Goal: Information Seeking & Learning: Learn about a topic

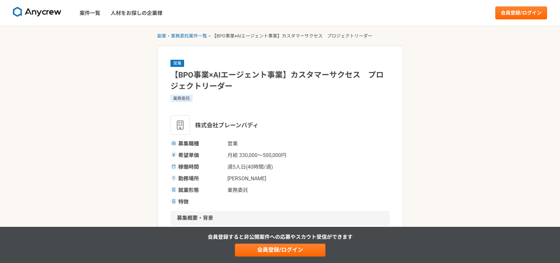
click at [44, 12] on img at bounding box center [37, 12] width 48 height 10
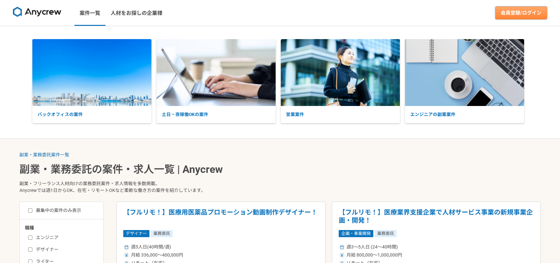
click at [498, 14] on link "会員登録/ログイン" at bounding box center [521, 12] width 52 height 13
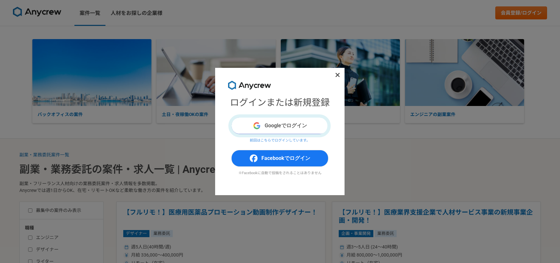
click at [312, 120] on button "Googleでログイン" at bounding box center [279, 125] width 97 height 17
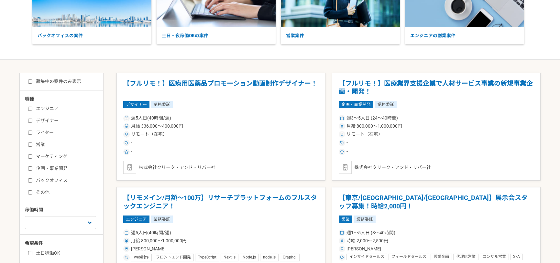
scroll to position [97, 0]
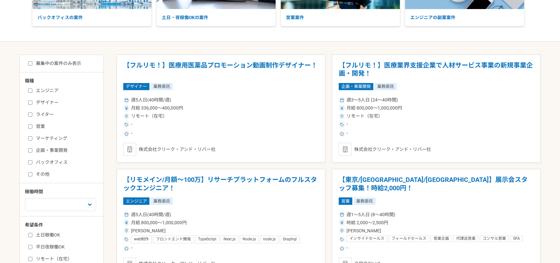
click at [31, 65] on input "募集中の案件のみ表示" at bounding box center [30, 63] width 4 height 4
checkbox input "true"
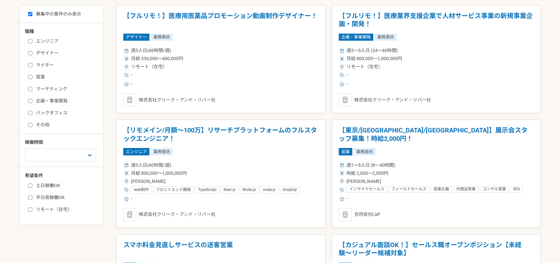
scroll to position [162, 0]
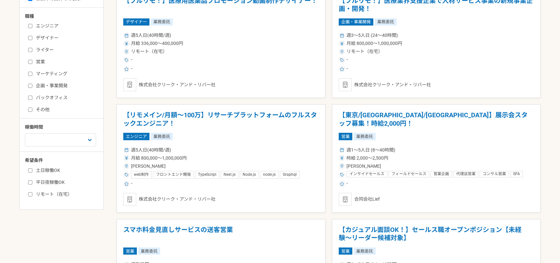
click at [44, 170] on label "土日稼働OK" at bounding box center [65, 170] width 74 height 7
click at [32, 170] on input "土日稼働OK" at bounding box center [30, 170] width 4 height 4
checkbox input "true"
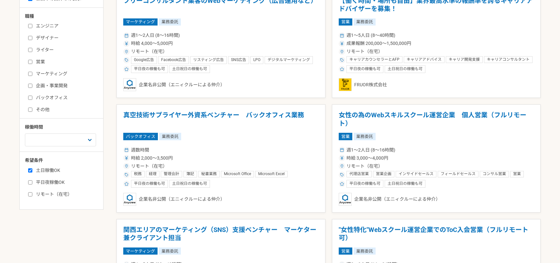
click at [43, 191] on label "リモート（在宅）" at bounding box center [65, 194] width 74 height 7
click at [32, 192] on input "リモート（在宅）" at bounding box center [30, 194] width 4 height 4
checkbox input "true"
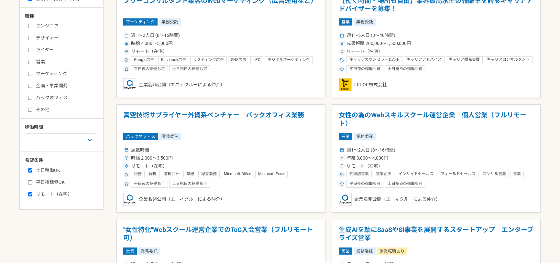
click at [46, 178] on div "土日稼働OK 平日夜稼働OK リモート（在宅）" at bounding box center [64, 181] width 78 height 33
click at [46, 180] on label "平日夜稼働OK" at bounding box center [65, 182] width 74 height 7
click at [32, 180] on input "平日夜稼働OK" at bounding box center [30, 182] width 4 height 4
checkbox input "true"
click at [53, 133] on div "週1人日（8時間）以下 週2人日（16時間）以下 週3人日（24時間）以下 週4人日（32時間）以下 週5人日（40時間）以下" at bounding box center [64, 139] width 78 height 15
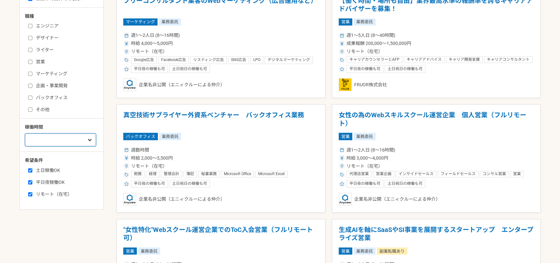
click at [53, 136] on select "週1人日（8時間）以下 週2人日（16時間）以下 週3人日（24時間）以下 週4人日（32時間）以下 週5人日（40時間）以下" at bounding box center [60, 140] width 71 height 13
select select "3"
click at [25, 134] on select "週1人日（8時間）以下 週2人日（16時間）以下 週3人日（24時間）以下 週4人日（32時間）以下 週5人日（40時間）以下" at bounding box center [60, 140] width 71 height 13
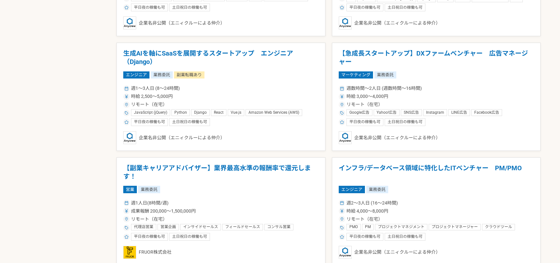
scroll to position [485, 0]
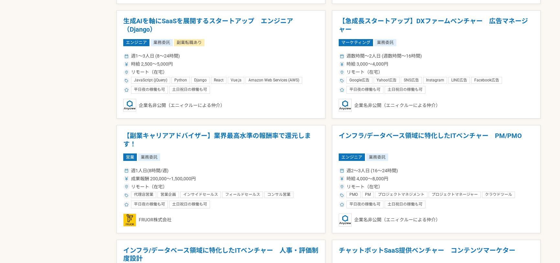
drag, startPoint x: 251, startPoint y: 137, endPoint x: 55, endPoint y: 134, distance: 196.3
click at [55, 134] on div "募集中の案件のみ表示 職種 エンジニア デザイナー ライター 営業 マーケティング 企画・事業開発 バックオフィス その他 稼働時間 週1人日（8時間）以下 …" at bounding box center [279, 263] width 521 height 1192
click at [199, 143] on h1 "【副業キャリアアドバイザー】業界最高水準の報酬率で還元します！" at bounding box center [220, 140] width 195 height 16
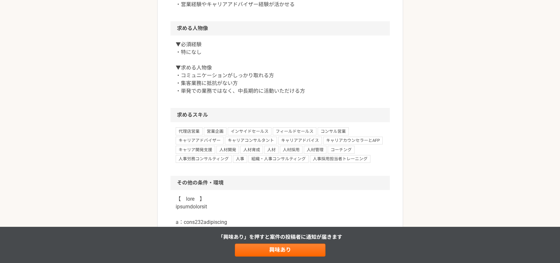
scroll to position [453, 0]
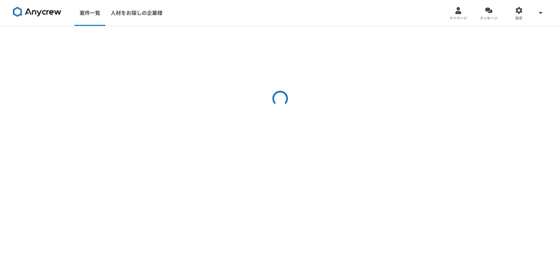
select select "3"
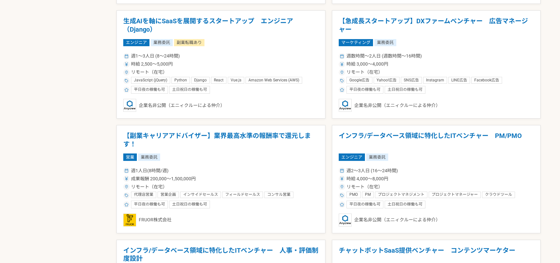
scroll to position [614, 0]
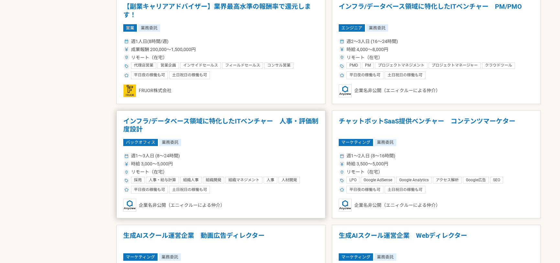
click at [145, 123] on h1 "インフラ/データベース領域に特化したITベンチャー　人事・評価制度設計" at bounding box center [220, 125] width 195 height 16
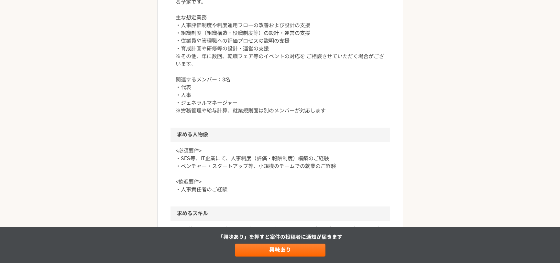
scroll to position [356, 0]
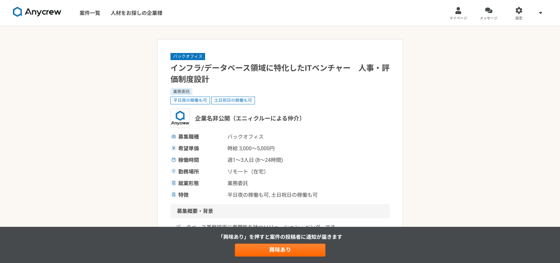
select select "3"
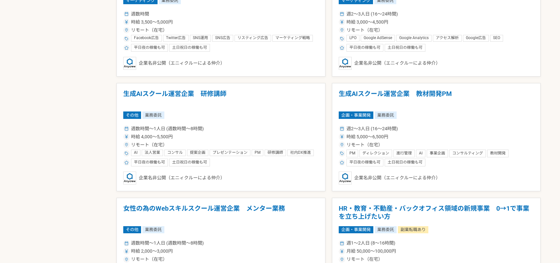
scroll to position [873, 0]
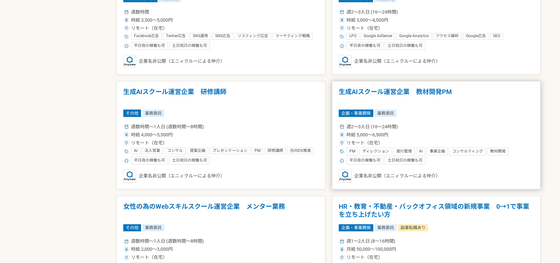
click at [421, 90] on h1 "生成AIスクール運営企業　教材開発PM" at bounding box center [435, 96] width 195 height 16
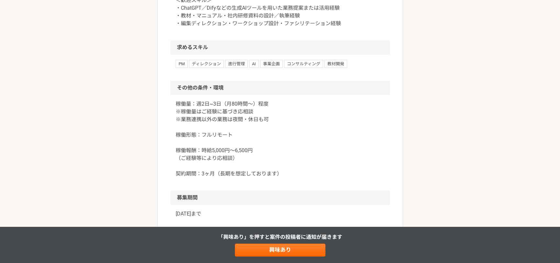
scroll to position [582, 0]
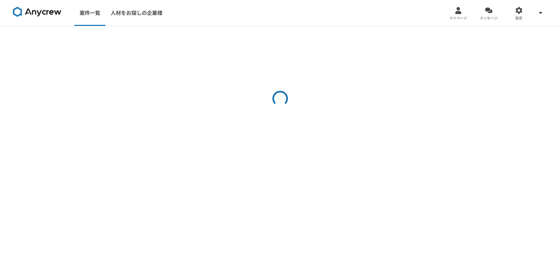
select select "3"
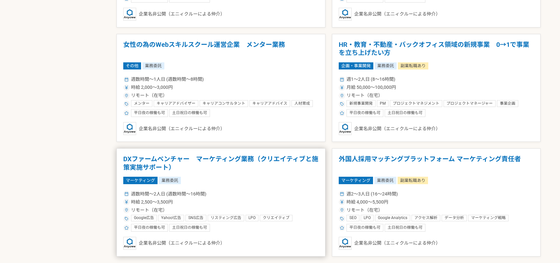
scroll to position [1034, 0]
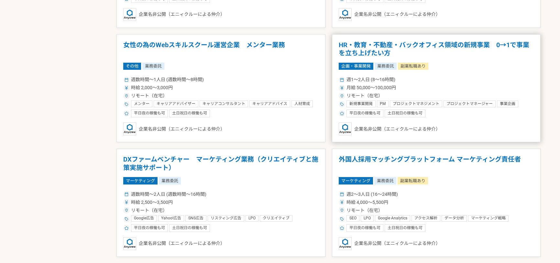
click at [448, 64] on div "企画・事業開発 業務委託 副業転職あり" at bounding box center [435, 66] width 195 height 7
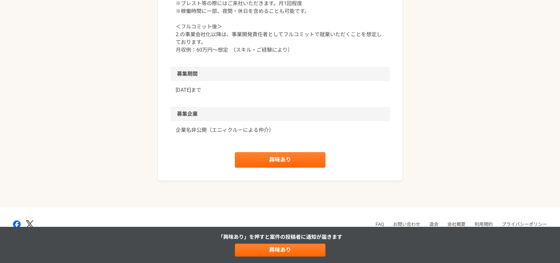
scroll to position [1032, 0]
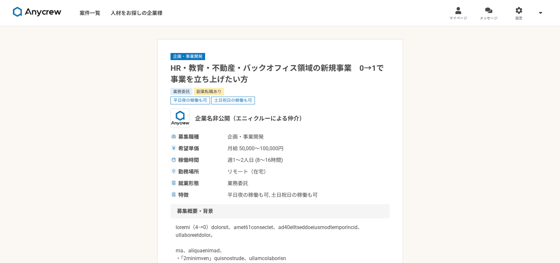
select select "3"
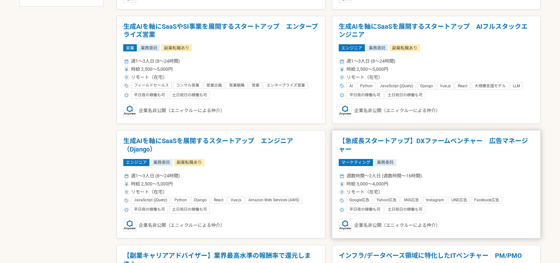
scroll to position [356, 0]
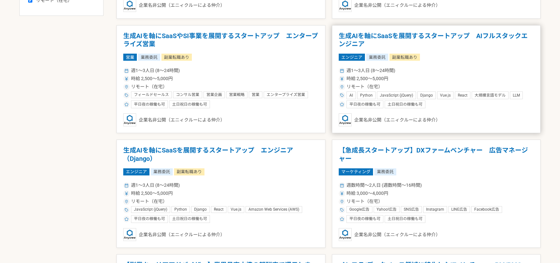
click at [433, 80] on div "時給 2,500〜5,000円" at bounding box center [435, 78] width 195 height 7
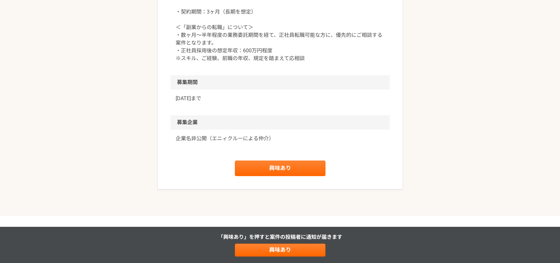
scroll to position [905, 0]
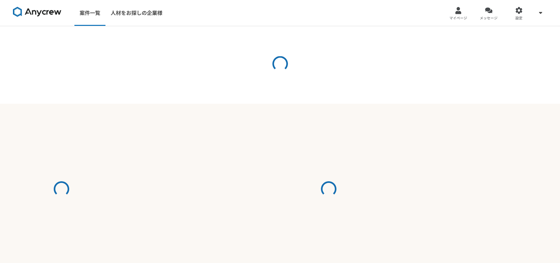
select select "3"
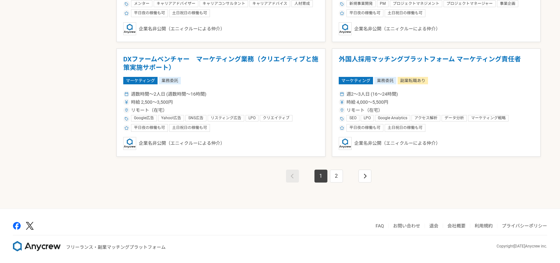
scroll to position [1136, 0]
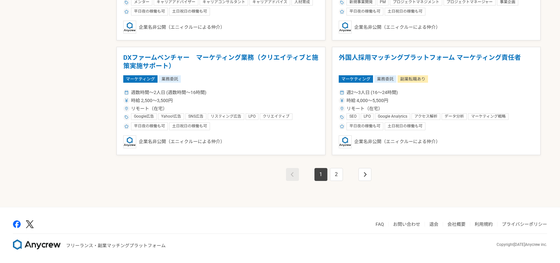
click at [344, 173] on nav "1 2" at bounding box center [328, 174] width 88 height 13
click at [340, 175] on link "2" at bounding box center [336, 174] width 13 height 13
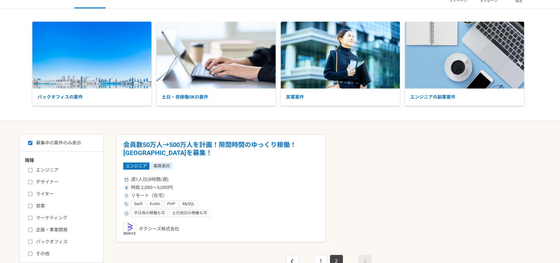
scroll to position [32, 0]
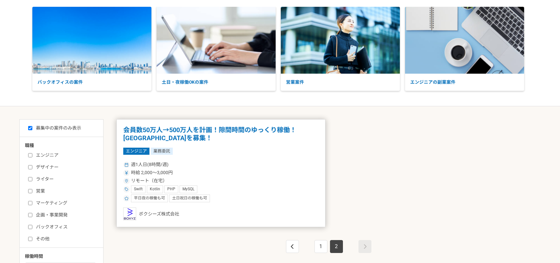
click at [209, 133] on h1 "会員数50万人→500万人を計画！隙間時間のゆっくり稼働！エンジニアを募集！" at bounding box center [220, 134] width 195 height 16
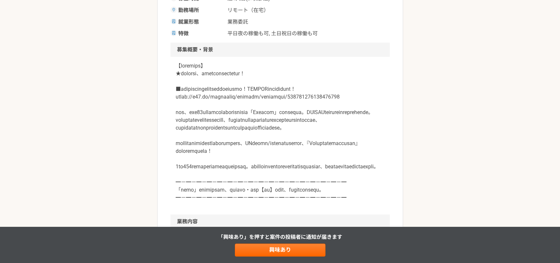
scroll to position [97, 0]
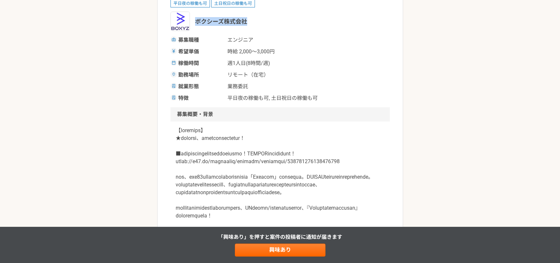
drag, startPoint x: 197, startPoint y: 21, endPoint x: 252, endPoint y: 21, distance: 55.3
click at [252, 21] on div "ボクシーズ株式会社" at bounding box center [279, 21] width 219 height 19
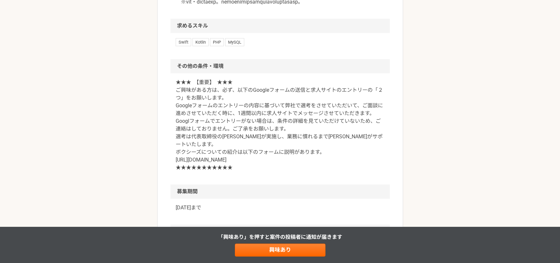
scroll to position [808, 0]
